Goal: Find specific page/section

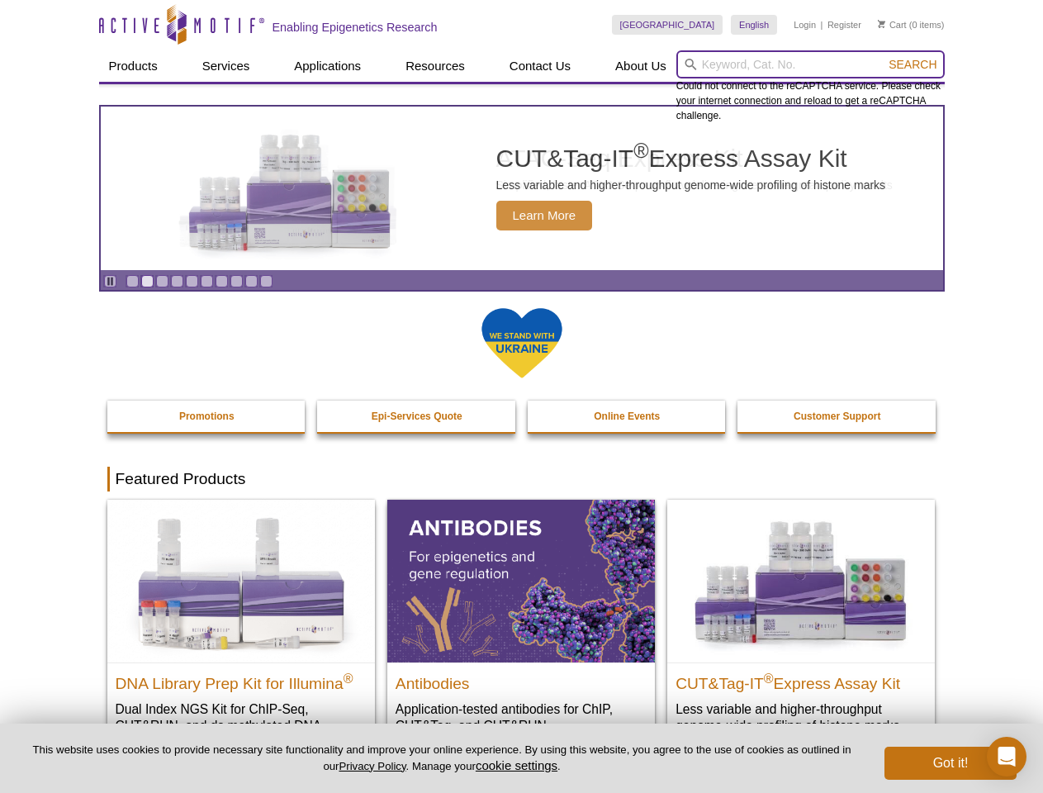
click at [810, 64] on input "search" at bounding box center [810, 64] width 268 height 28
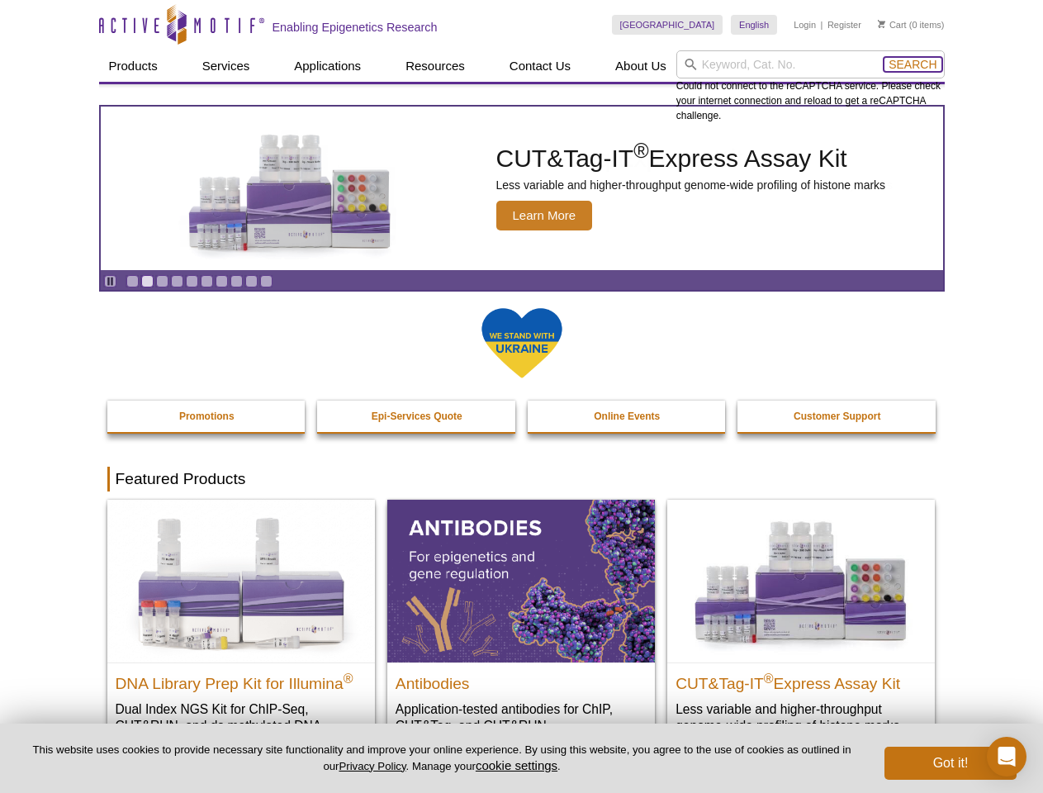
click at [913, 64] on span "Search" at bounding box center [913, 64] width 48 height 13
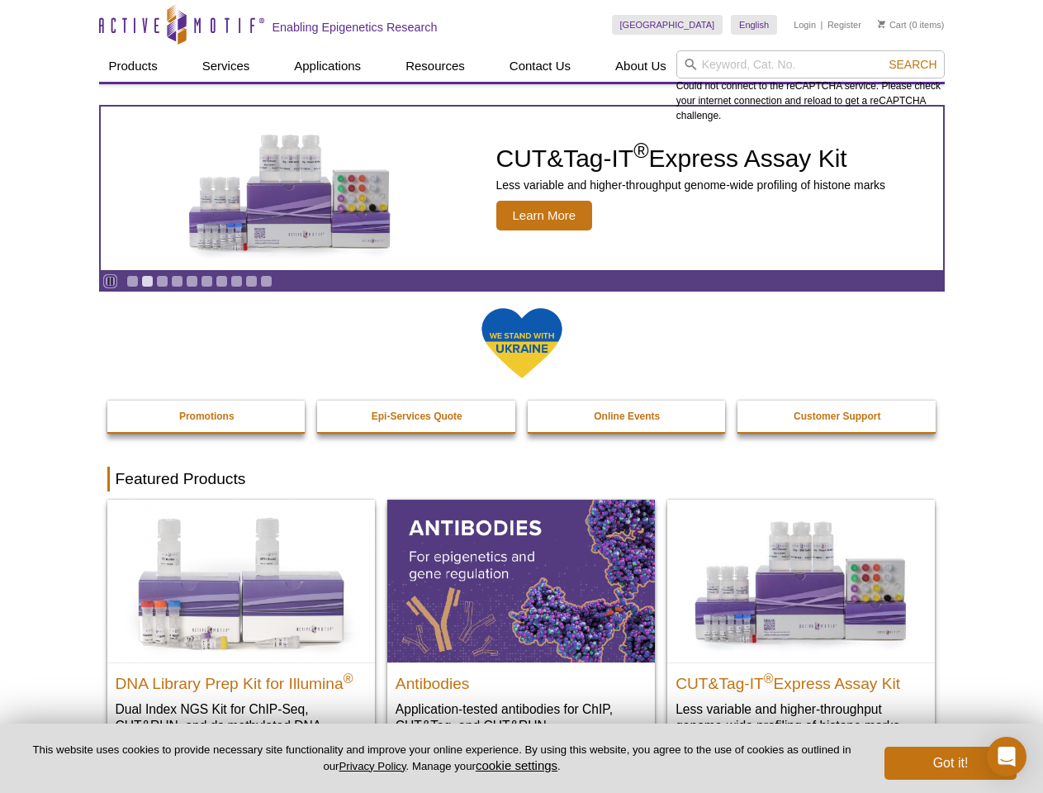
click at [110, 281] on icon "Pause" at bounding box center [110, 281] width 11 height 11
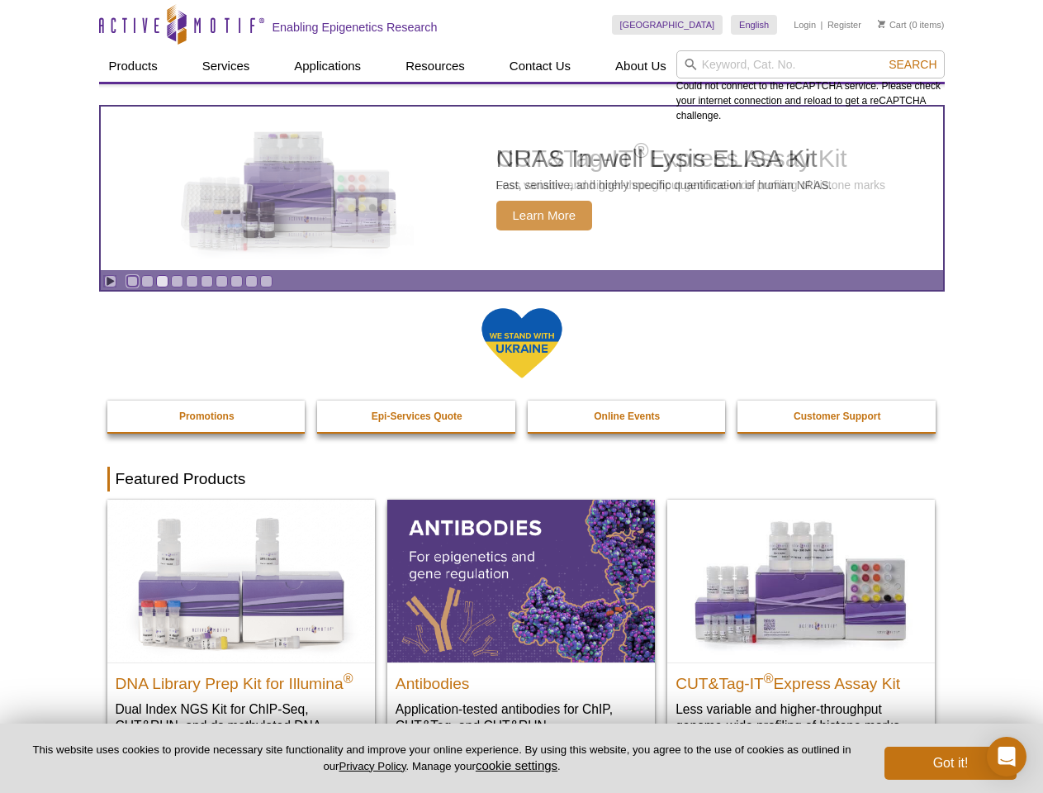
click at [132, 281] on link "Go to slide 1" at bounding box center [132, 281] width 12 height 12
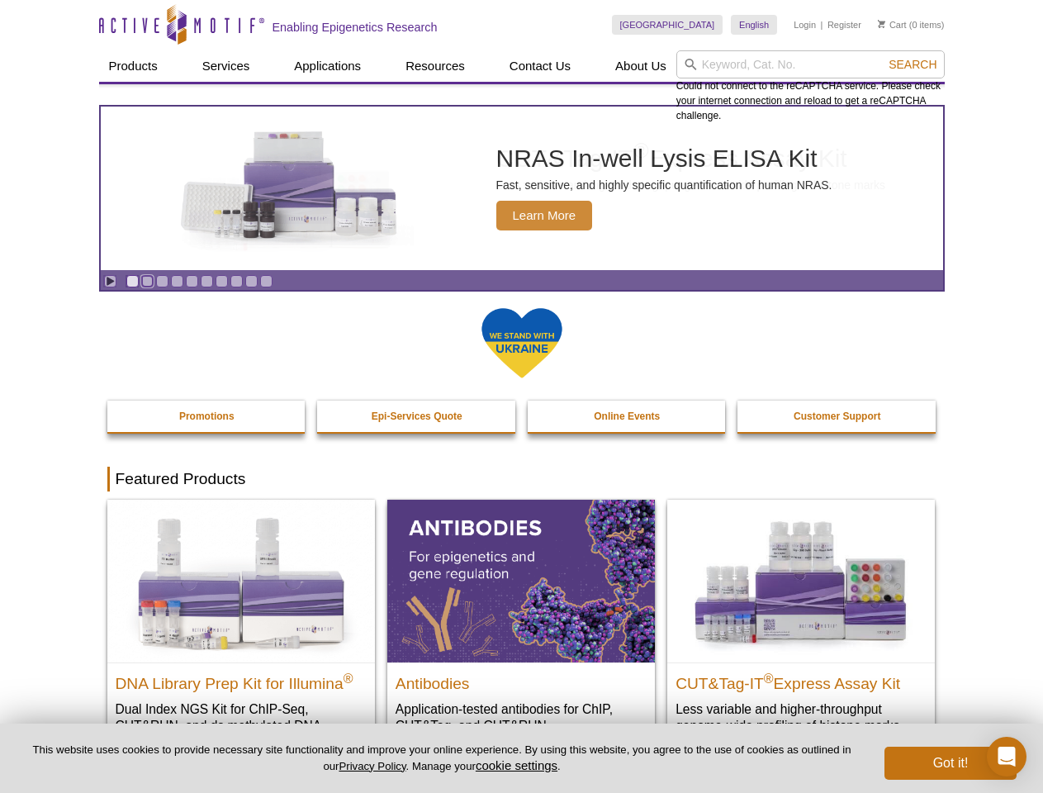
click at [147, 281] on link "Go to slide 2" at bounding box center [147, 281] width 12 height 12
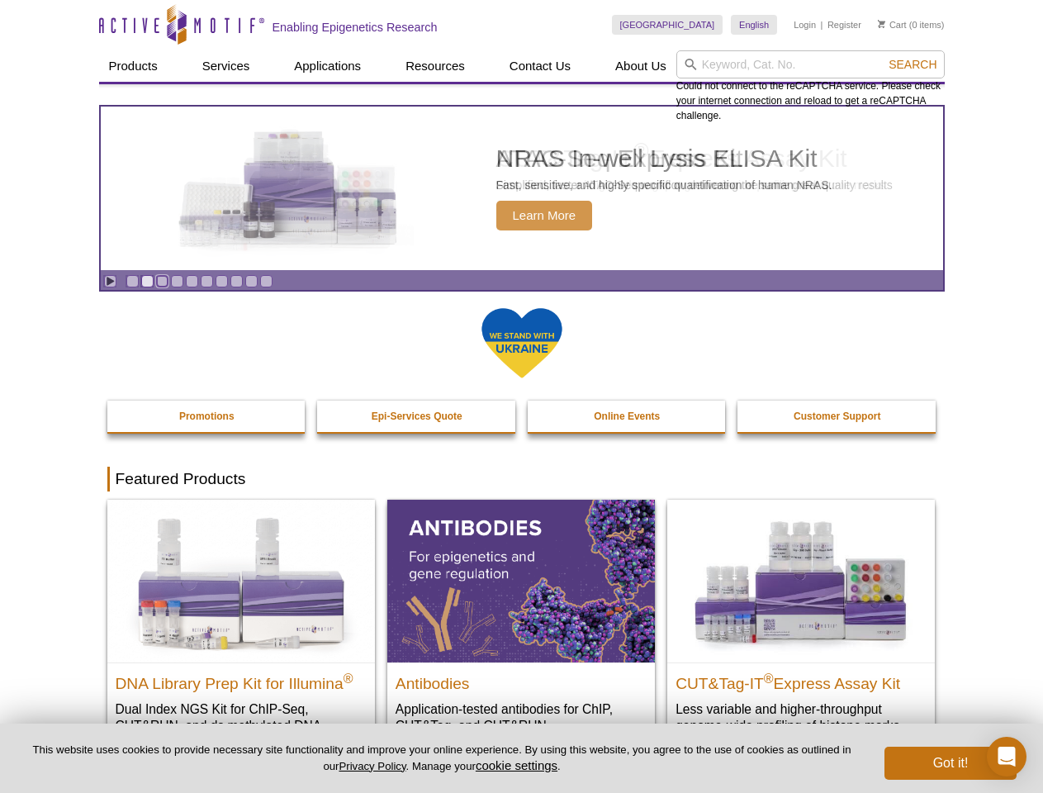
click at [162, 281] on link "Go to slide 3" at bounding box center [162, 281] width 12 height 12
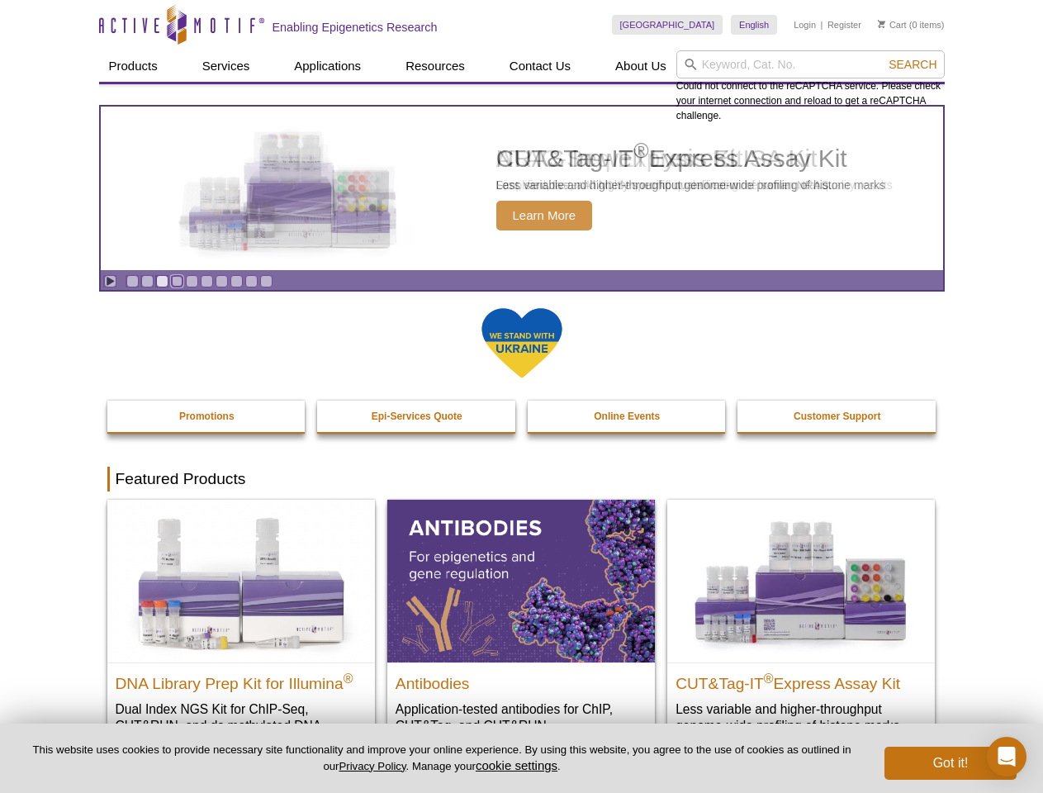
click at [177, 281] on link "Go to slide 4" at bounding box center [177, 281] width 12 height 12
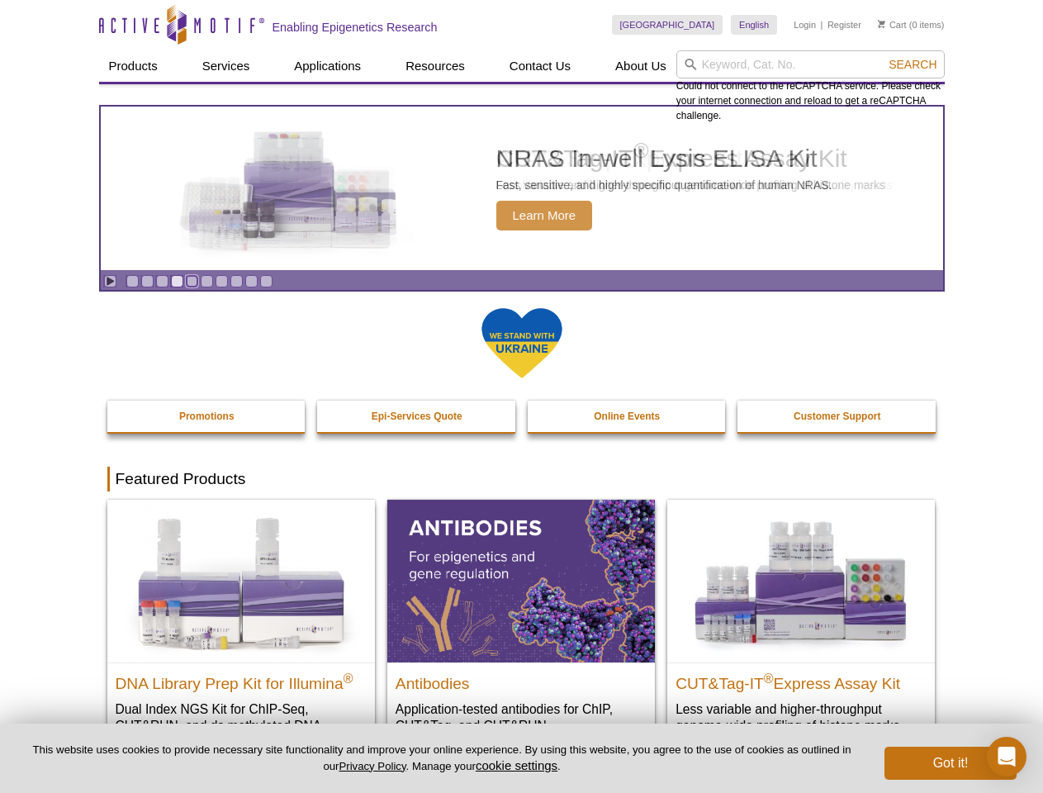
click at [192, 281] on link "Go to slide 5" at bounding box center [192, 281] width 12 height 12
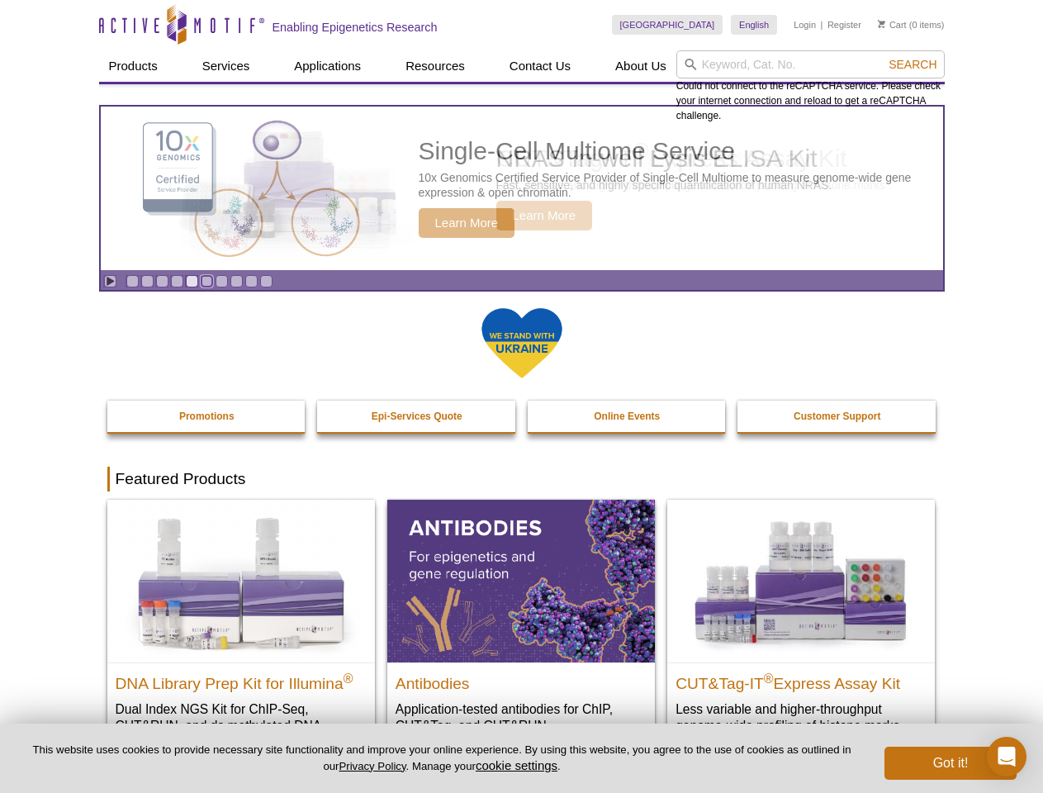
click at [206, 281] on link "Go to slide 6" at bounding box center [207, 281] width 12 height 12
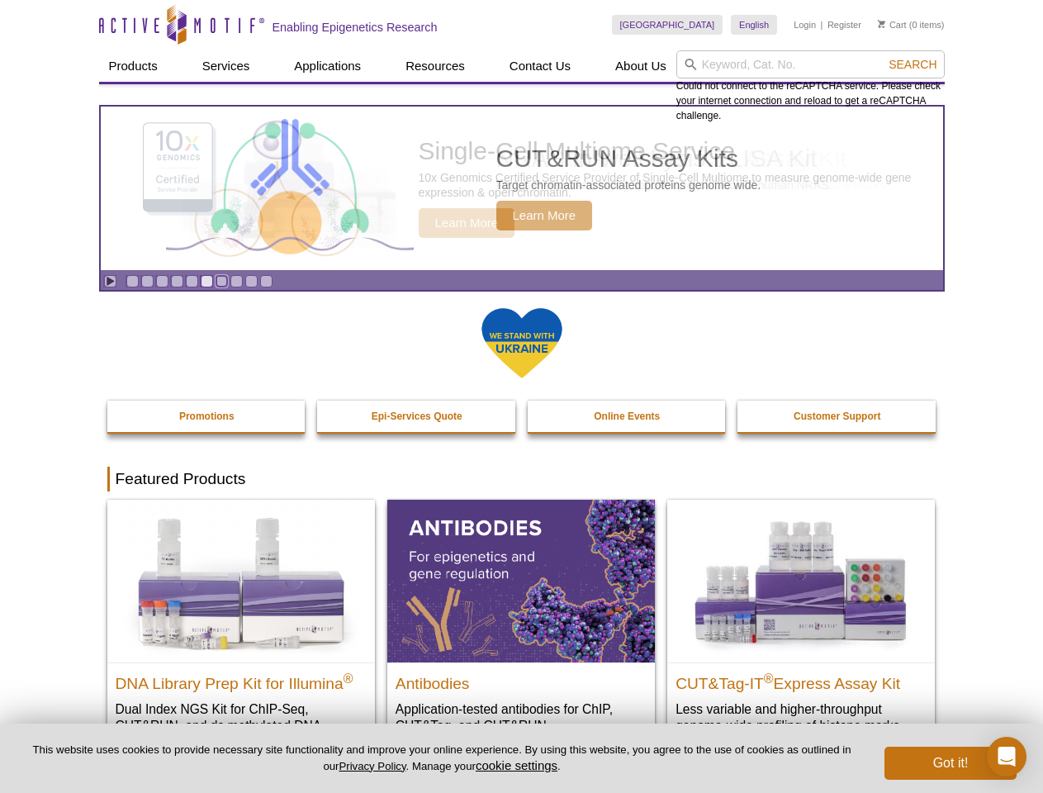
click at [221, 281] on link "Go to slide 7" at bounding box center [222, 281] width 12 height 12
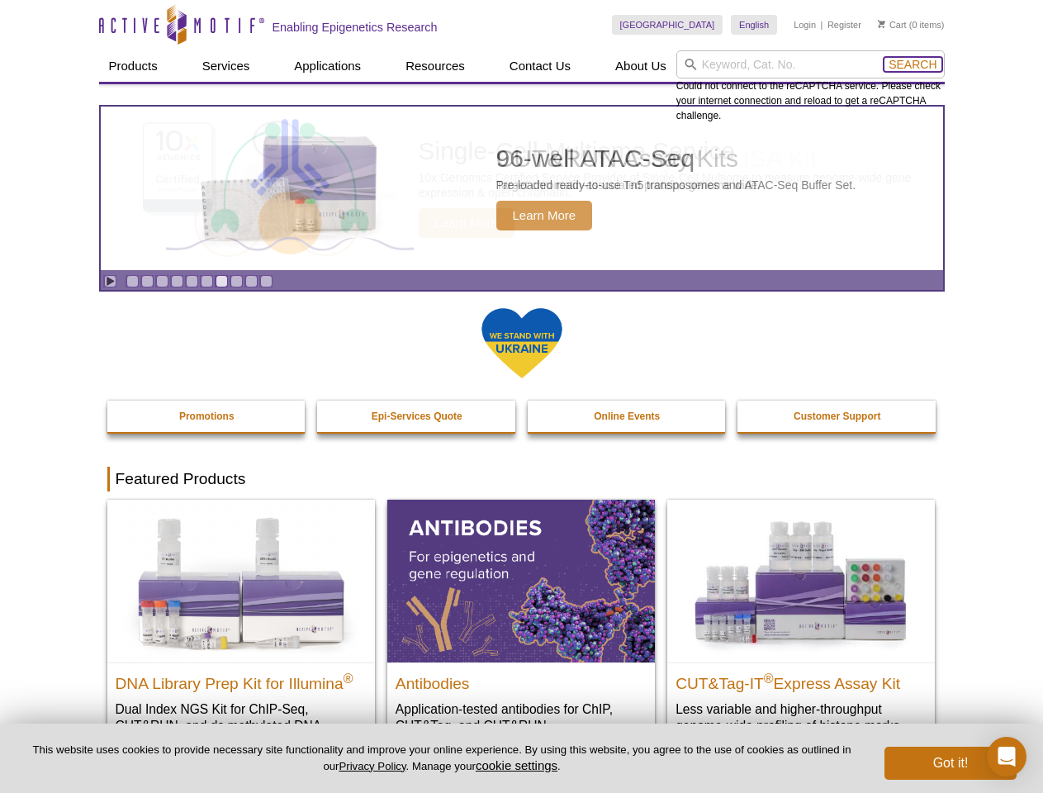
click at [913, 64] on span "Search" at bounding box center [913, 64] width 48 height 13
